Goal: Navigation & Orientation: Understand site structure

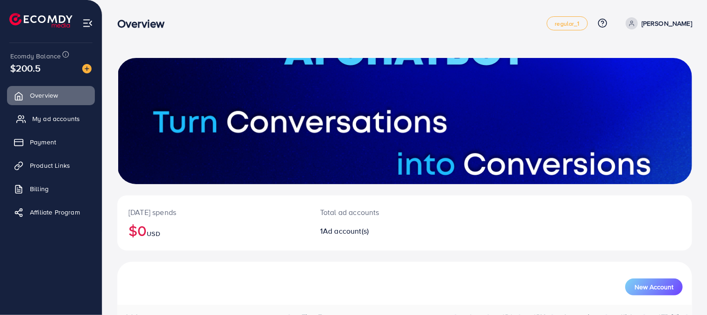
click at [45, 114] on link "My ad accounts" at bounding box center [51, 118] width 88 height 19
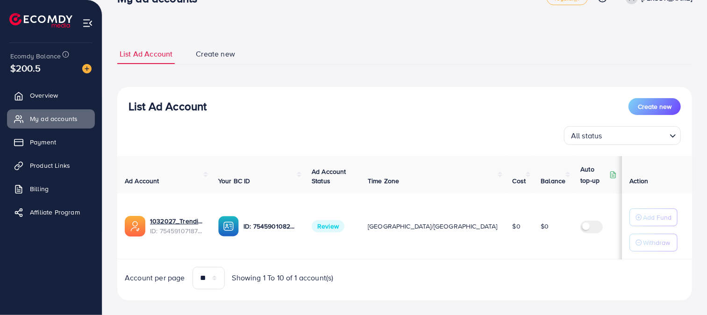
scroll to position [36, 0]
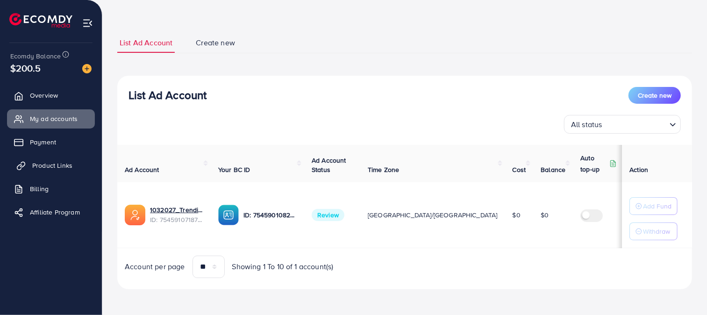
click at [59, 158] on link "Product Links" at bounding box center [51, 165] width 88 height 19
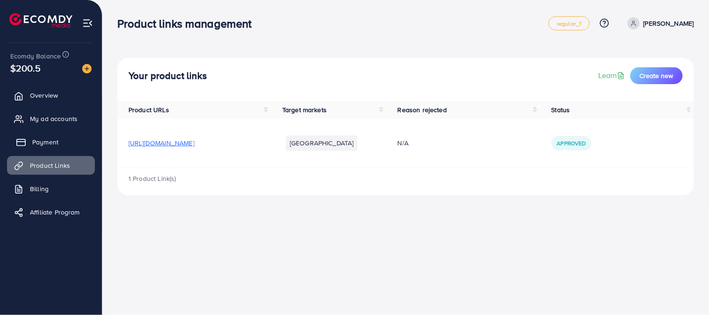
click at [57, 145] on span "Payment" at bounding box center [45, 141] width 26 height 9
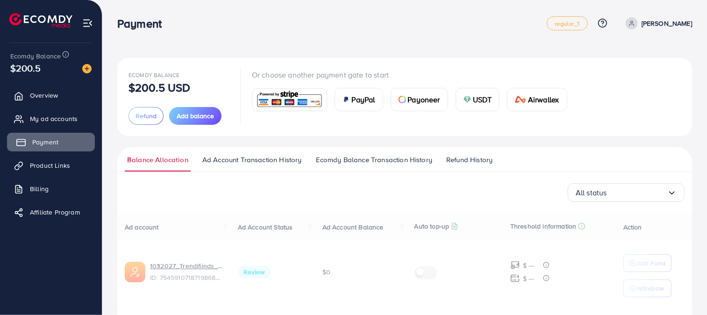
click at [59, 140] on link "Payment" at bounding box center [51, 142] width 88 height 19
click at [64, 124] on link "My ad accounts" at bounding box center [51, 118] width 88 height 19
click at [64, 174] on link "Product Links" at bounding box center [51, 165] width 88 height 19
